Goal: Task Accomplishment & Management: Use online tool/utility

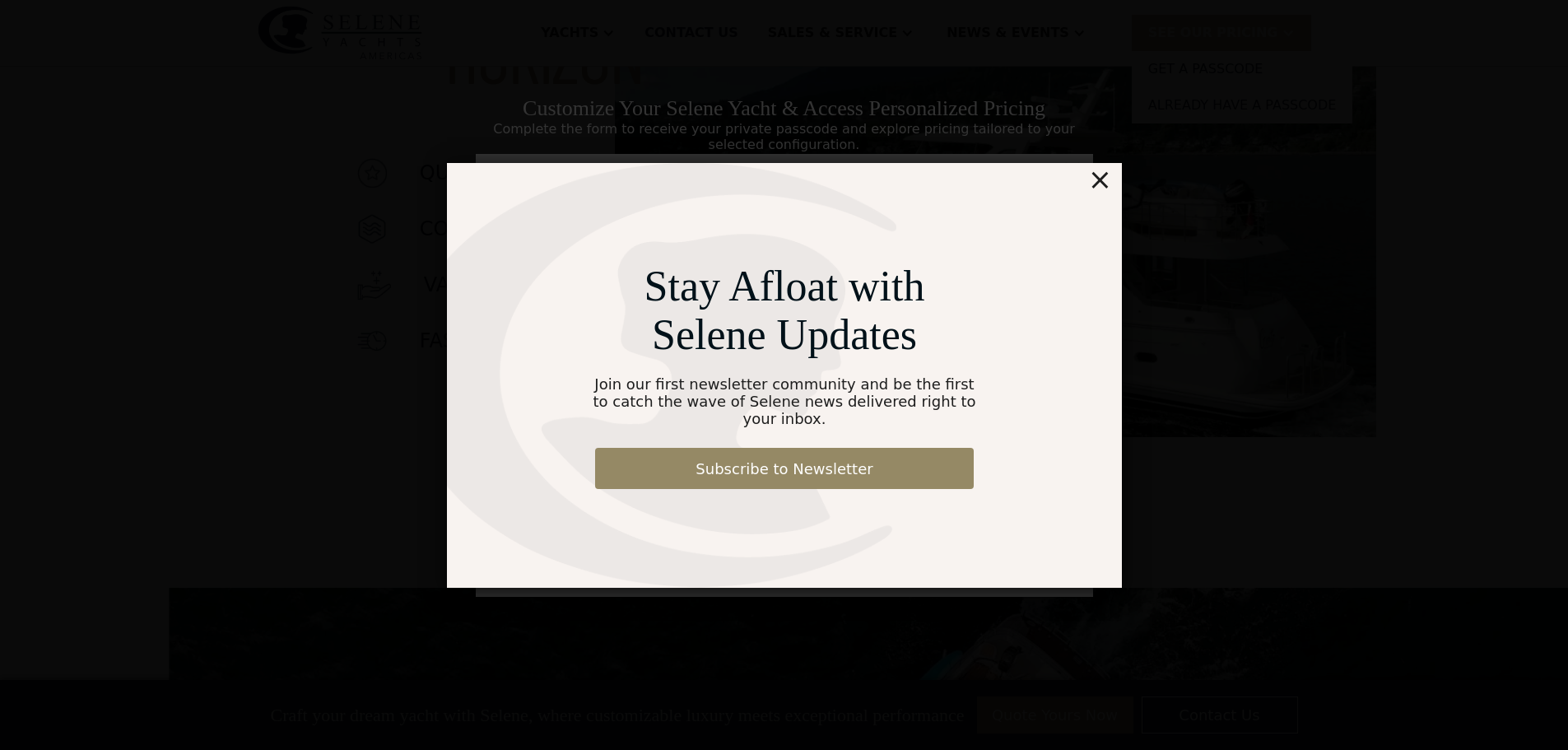
click at [1096, 188] on div "×" at bounding box center [1099, 179] width 24 height 33
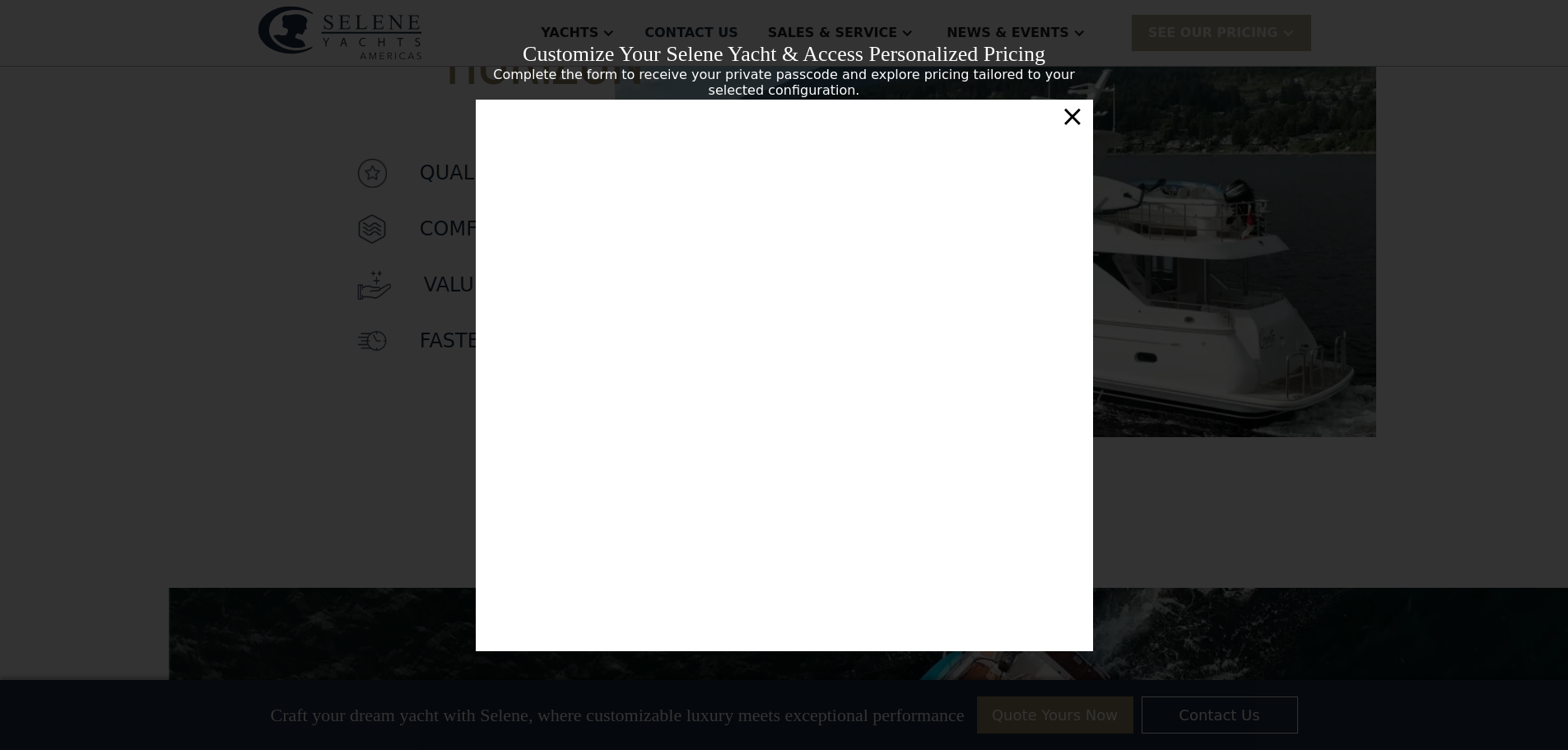
scroll to position [280, 0]
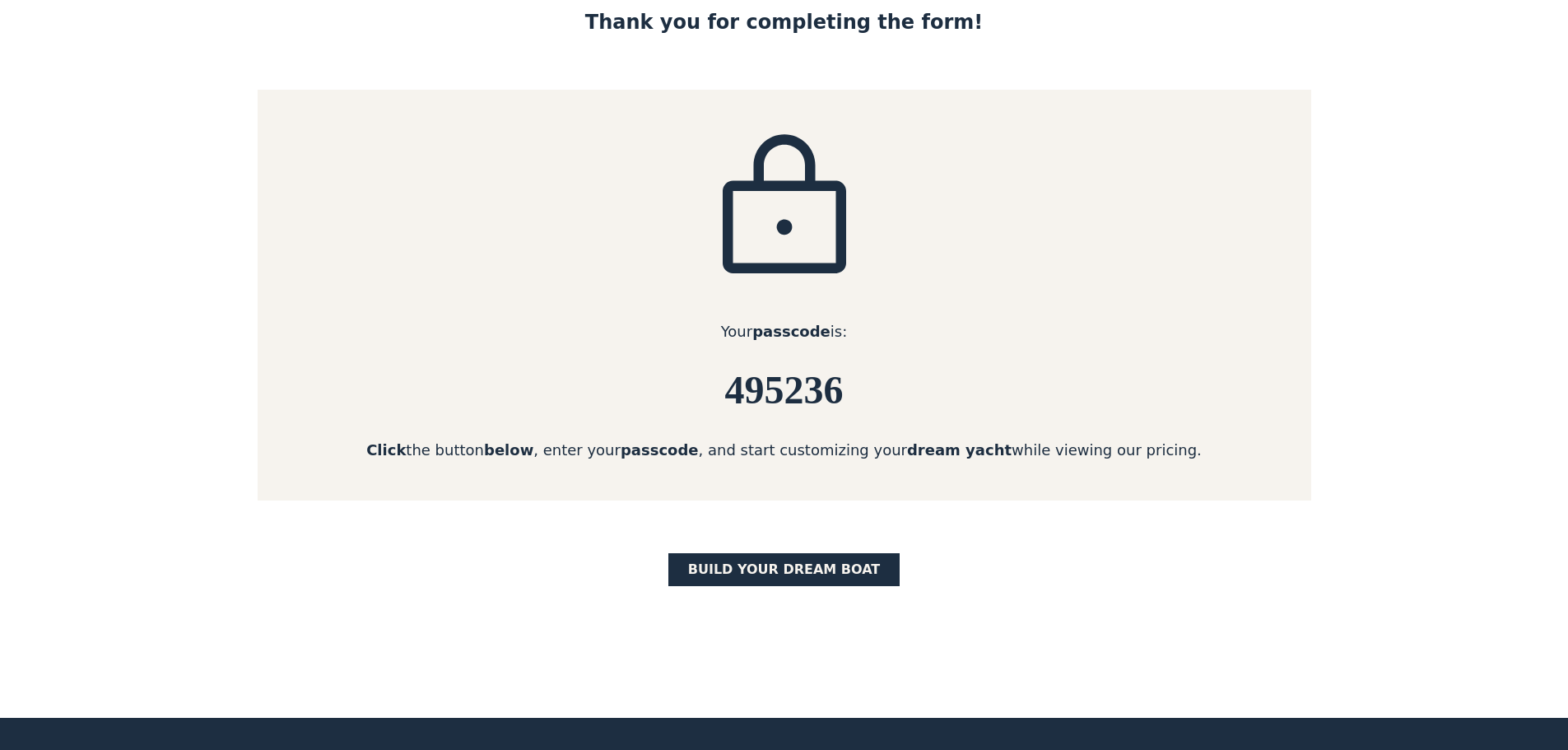
scroll to position [165, 0]
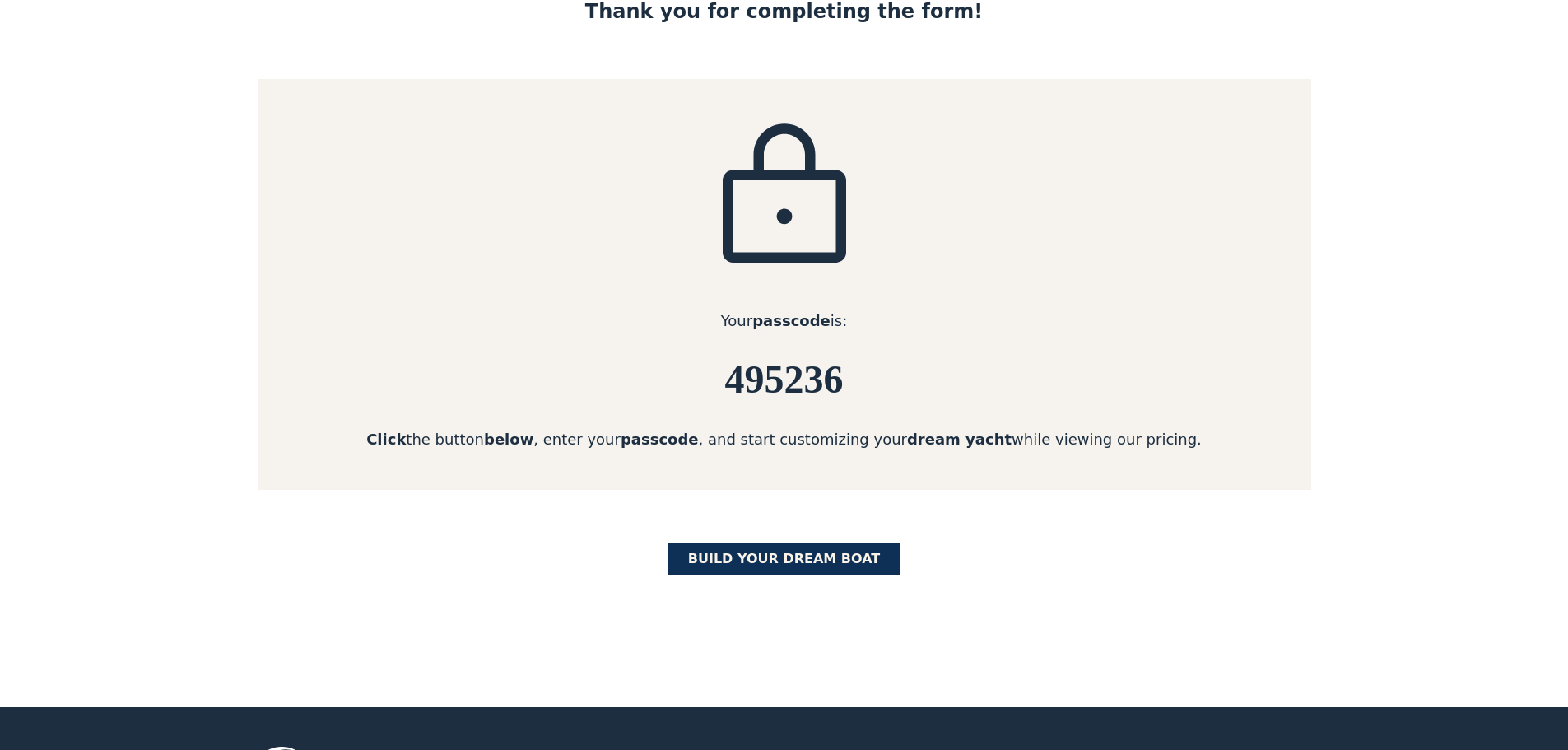
click at [740, 555] on link "BUILD yOUR dream boat" at bounding box center [784, 558] width 232 height 33
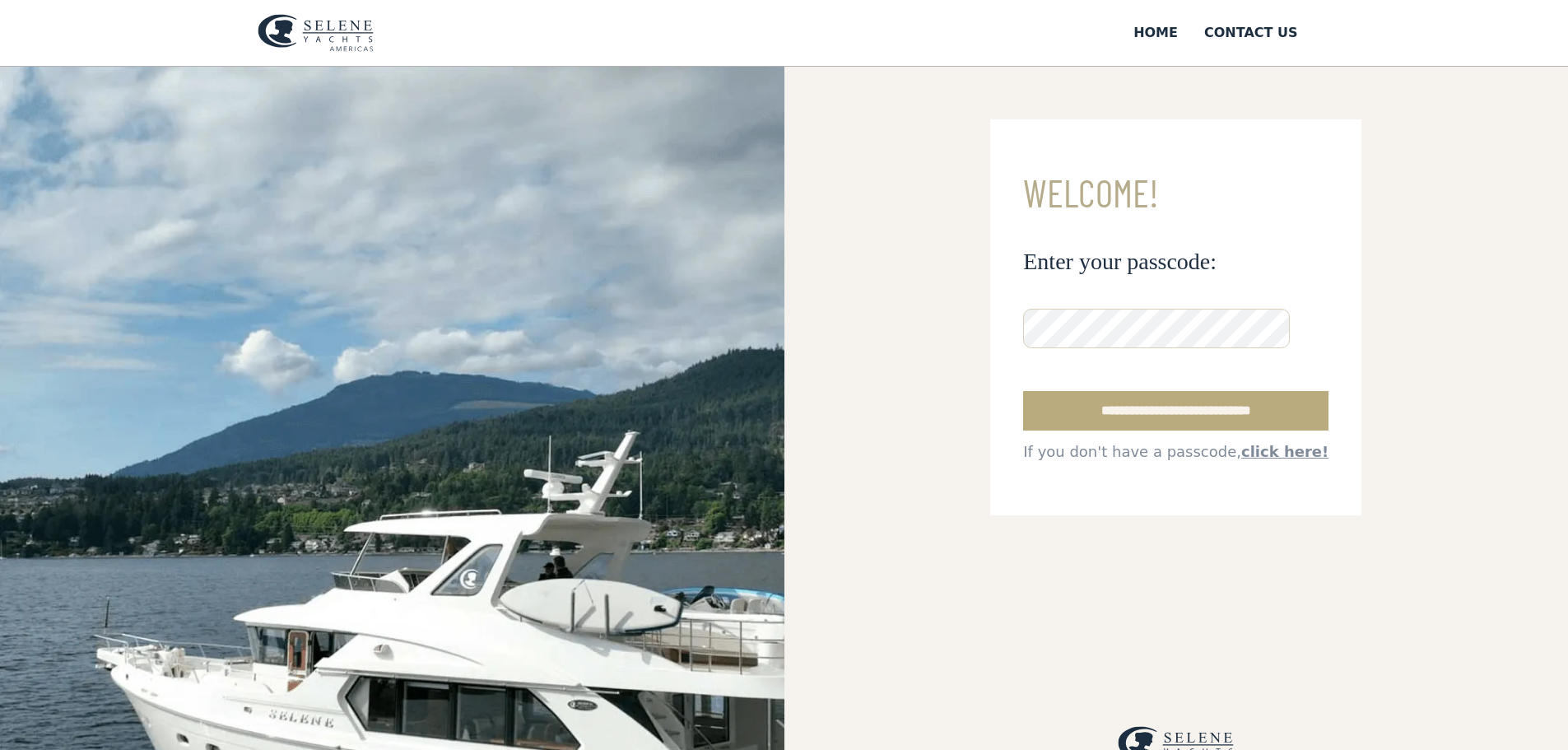
click at [1190, 431] on input "**********" at bounding box center [1176, 410] width 306 height 40
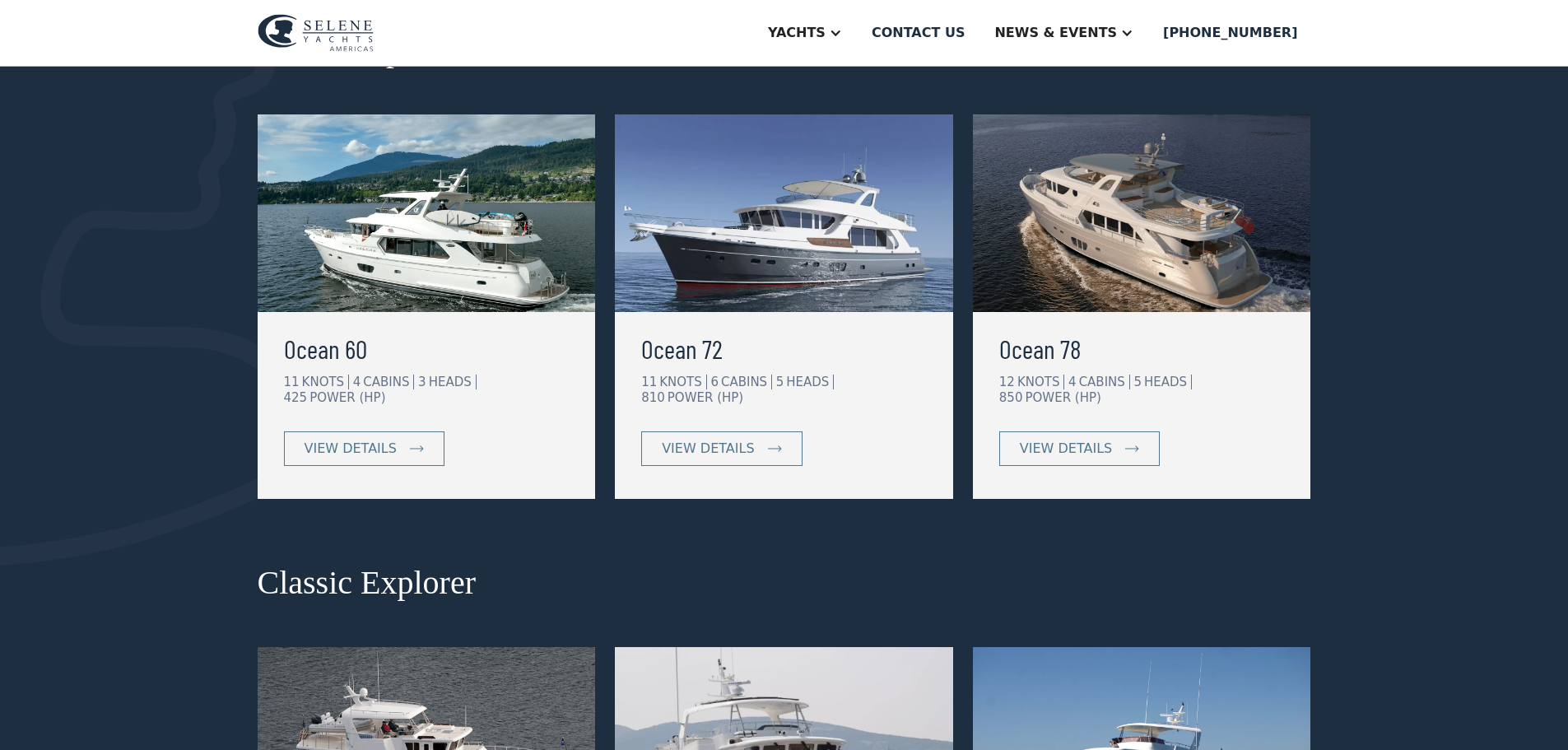
scroll to position [247, 0]
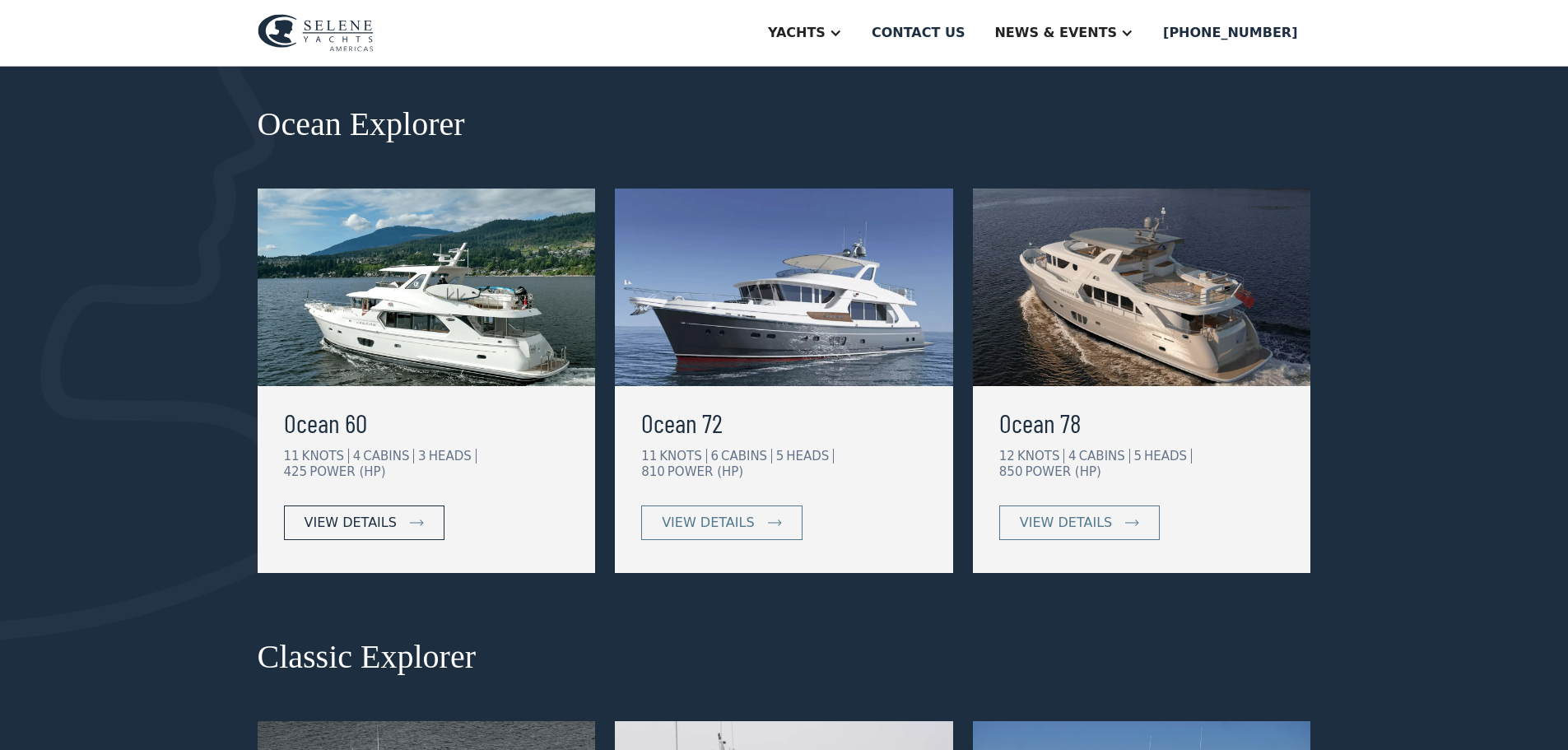
click at [321, 513] on div "view details" at bounding box center [351, 522] width 92 height 19
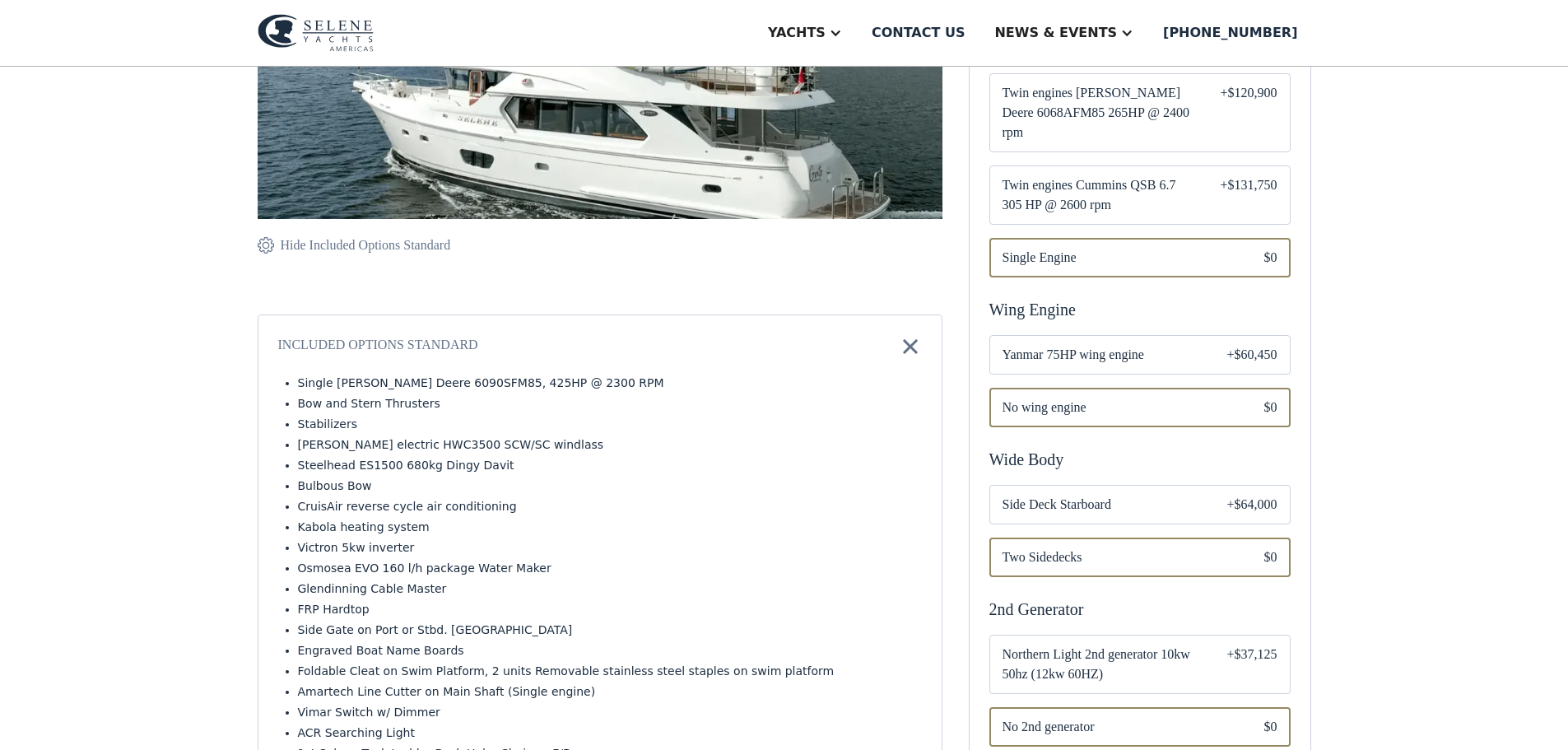
scroll to position [494, 0]
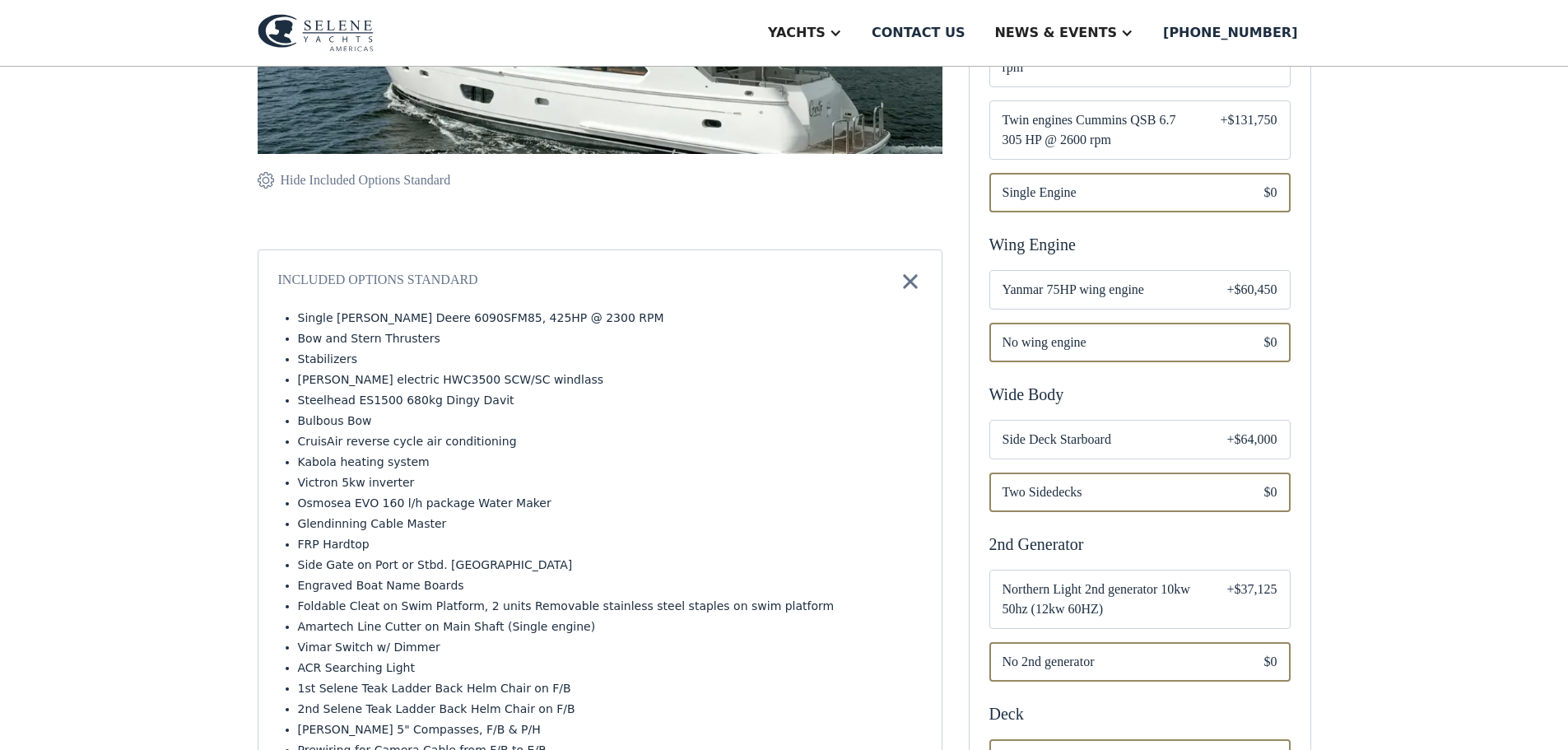
click at [1093, 288] on span "Yanmar 75HP wing engine" at bounding box center [1102, 289] width 199 height 19
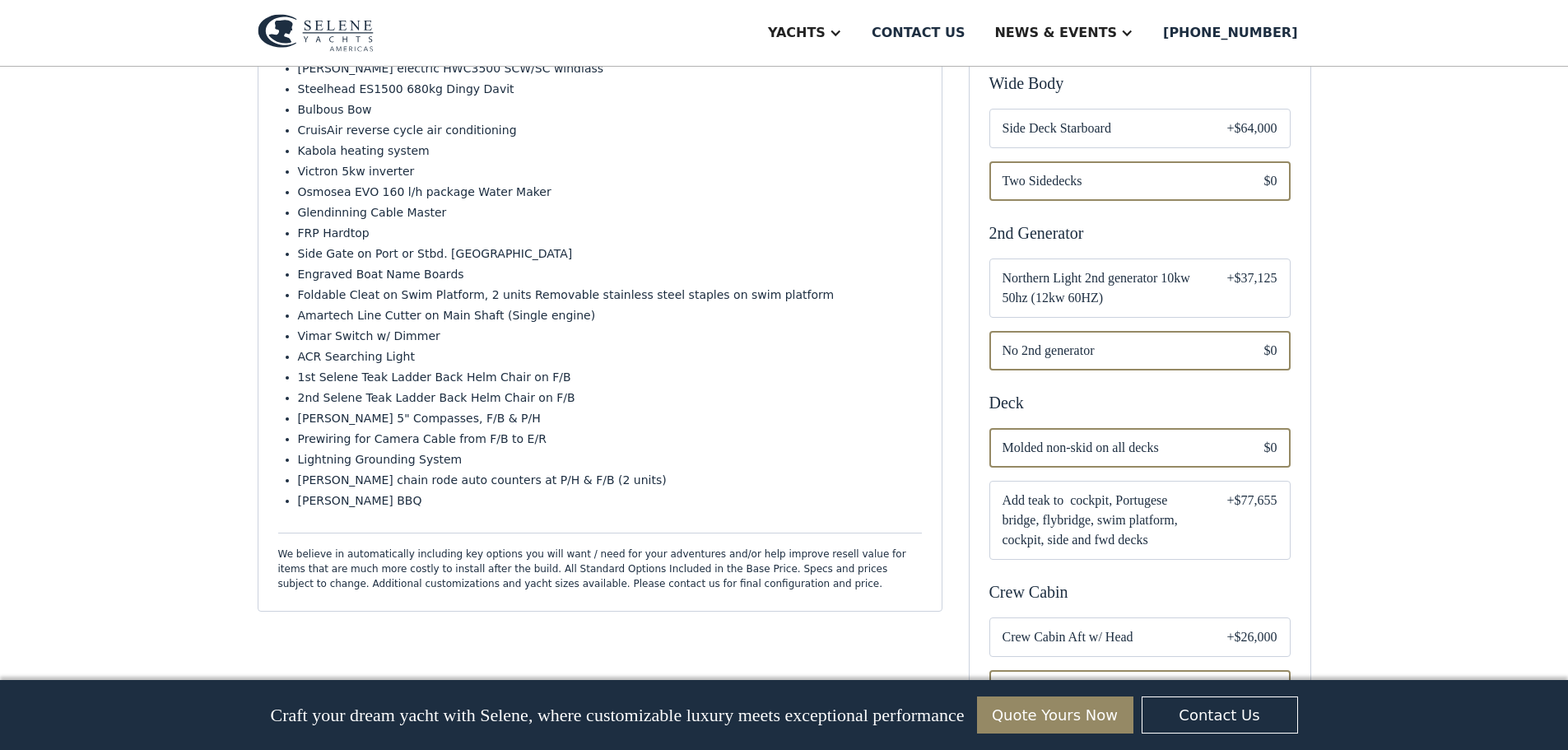
scroll to position [823, 0]
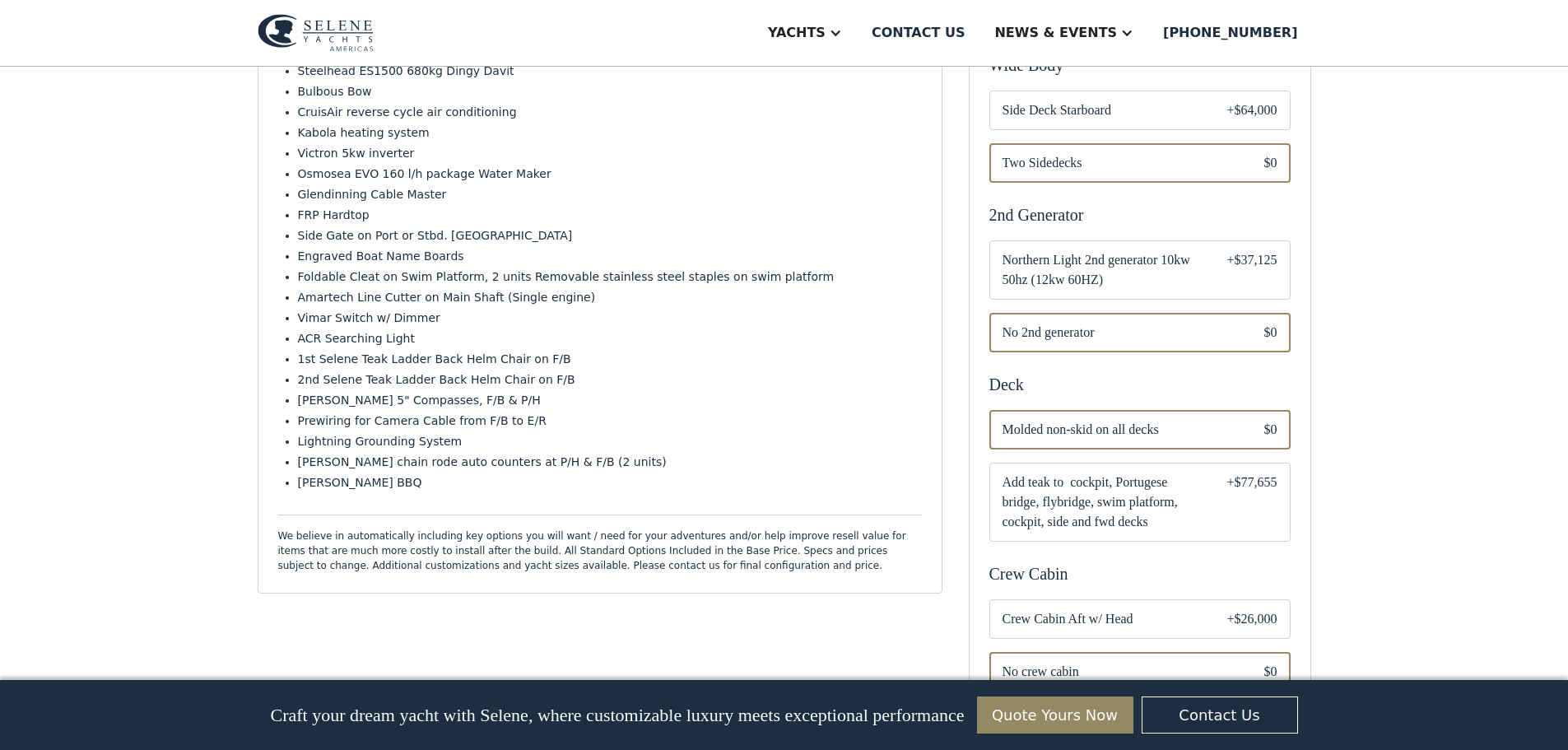
click at [1123, 276] on span "Northern Light 2nd generator 10kw 50hz (12kw 60HZ)" at bounding box center [1102, 269] width 199 height 40
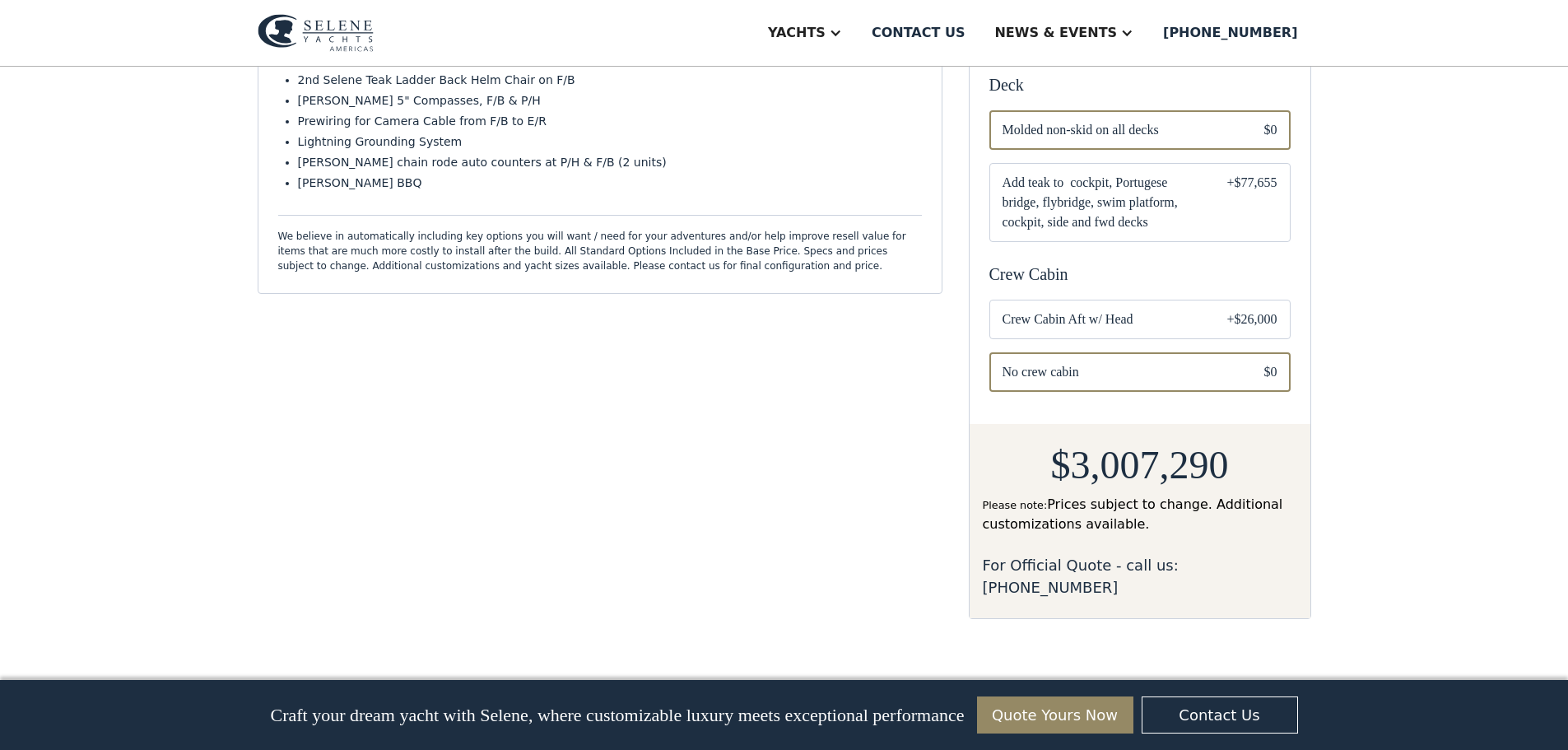
scroll to position [1152, 0]
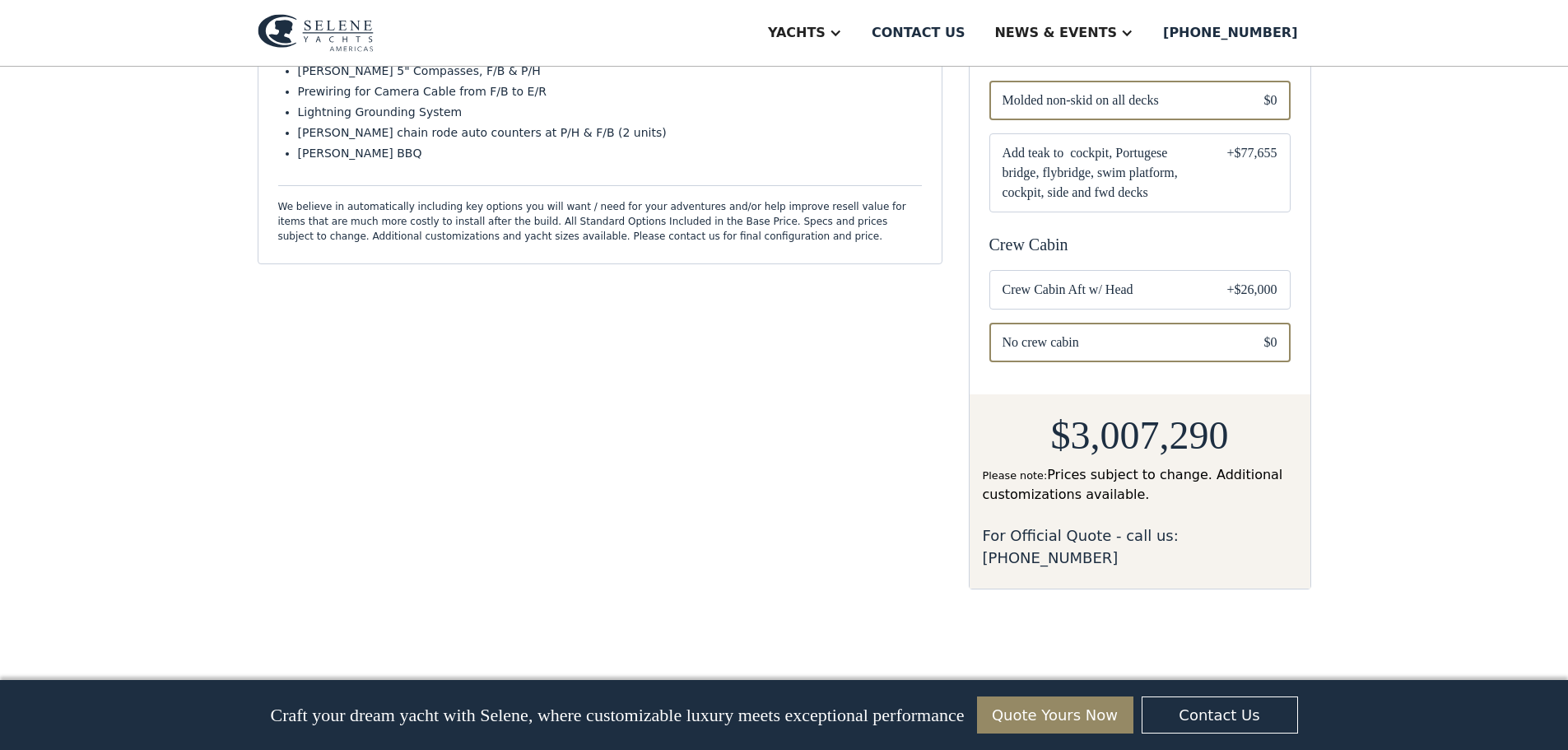
click at [1129, 283] on span "Crew Cabin Aft w/ Head" at bounding box center [1102, 289] width 199 height 19
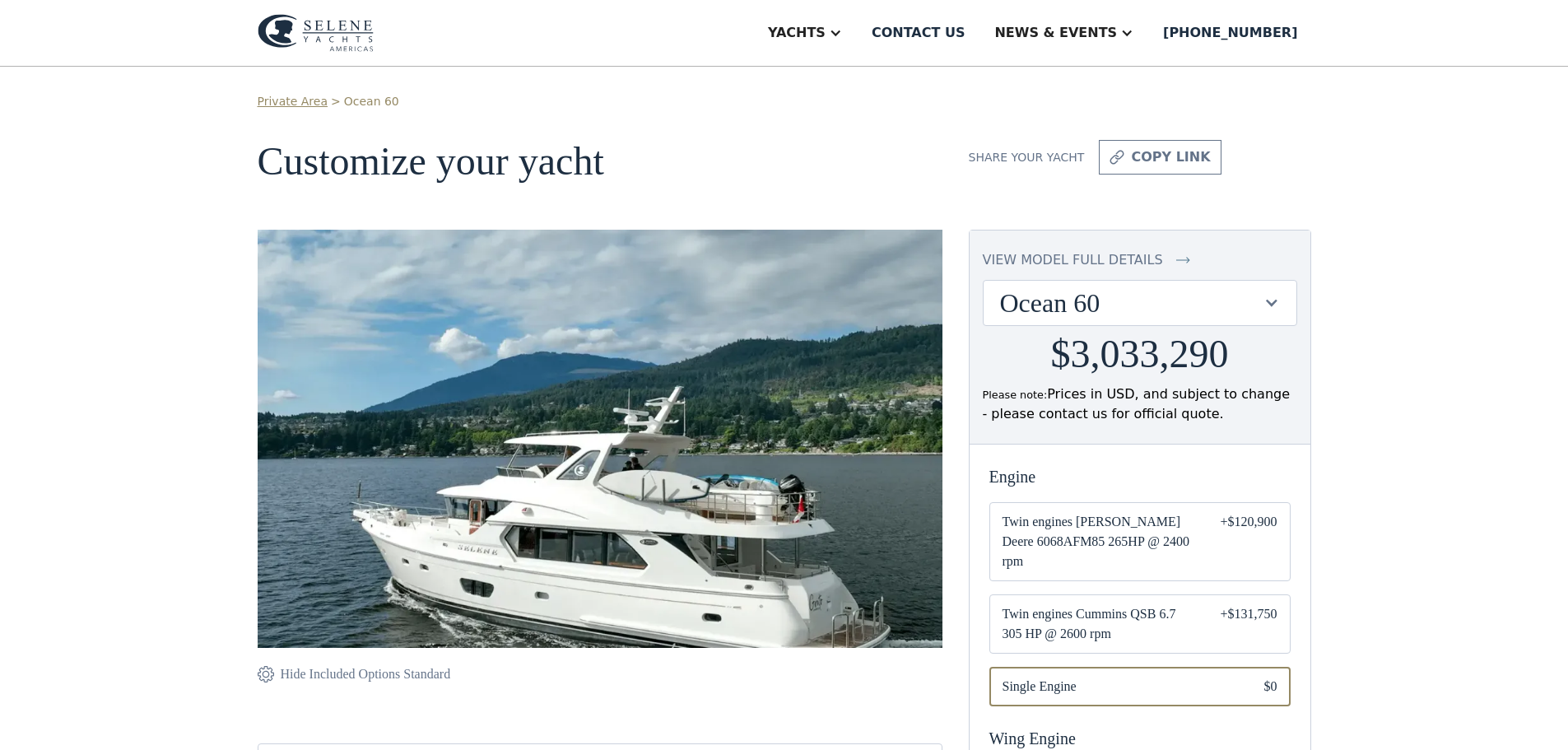
click at [1156, 258] on div "view model full details" at bounding box center [1072, 259] width 180 height 19
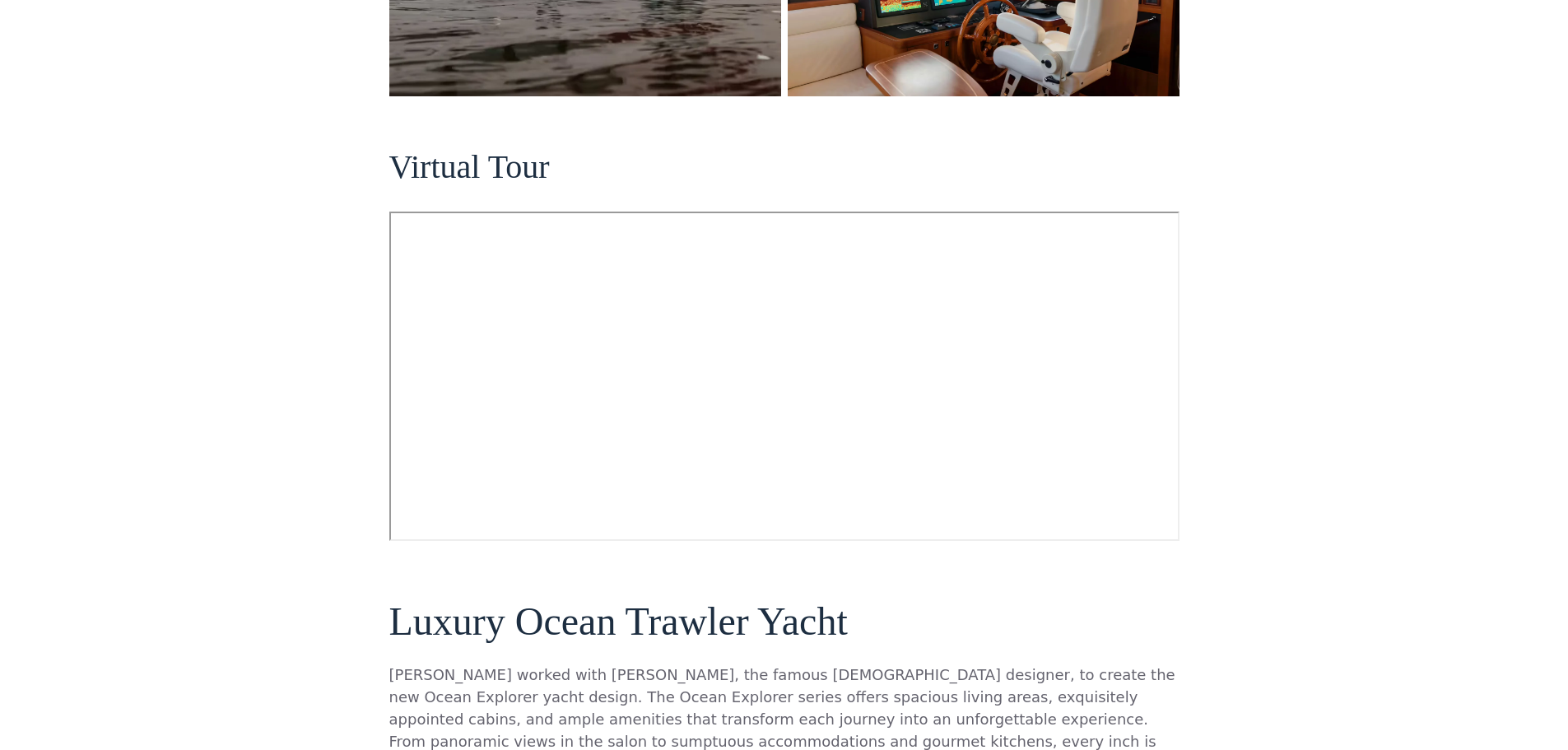
scroll to position [307, 0]
